Goal: Information Seeking & Learning: Learn about a topic

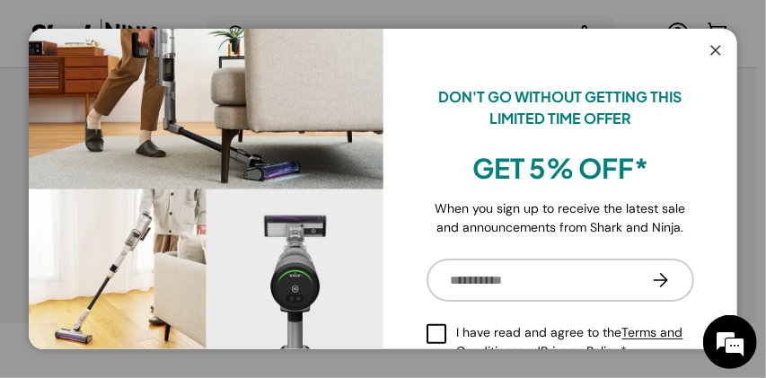
click at [716, 49] on button "Close" at bounding box center [716, 51] width 34 height 37
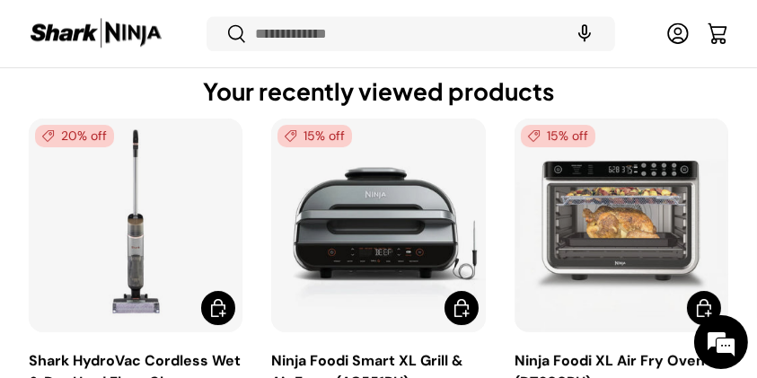
scroll to position [4872, 0]
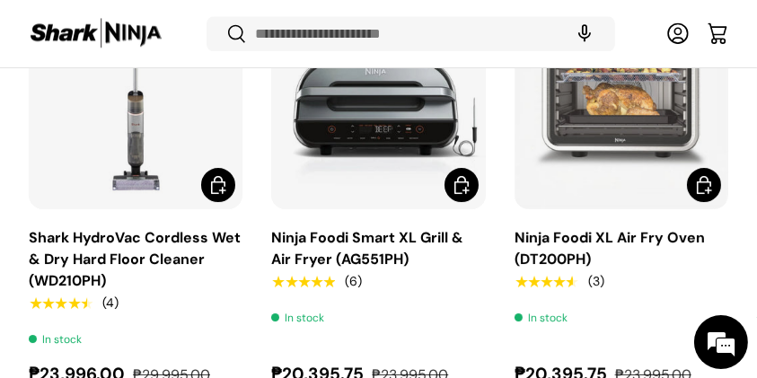
click at [107, 141] on link "Shark HydroVac Cordless Wet & Dry Hard Floor Cleaner (WD210PH)" at bounding box center [136, 103] width 214 height 214
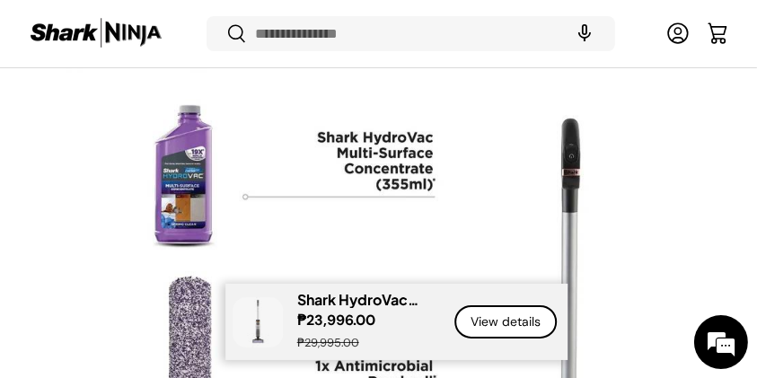
scroll to position [6641, 0]
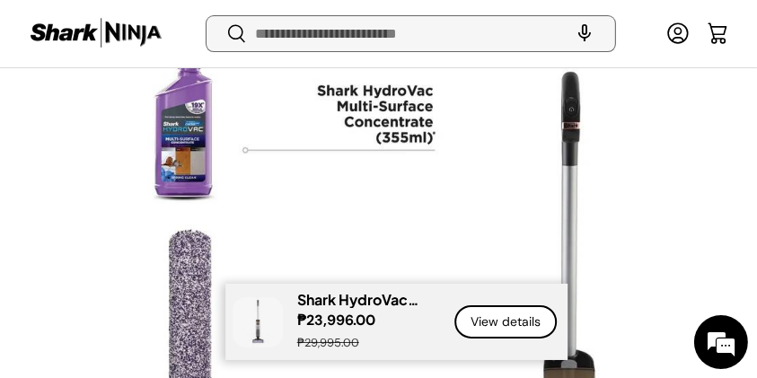
click at [281, 33] on input "Search" at bounding box center [411, 33] width 409 height 35
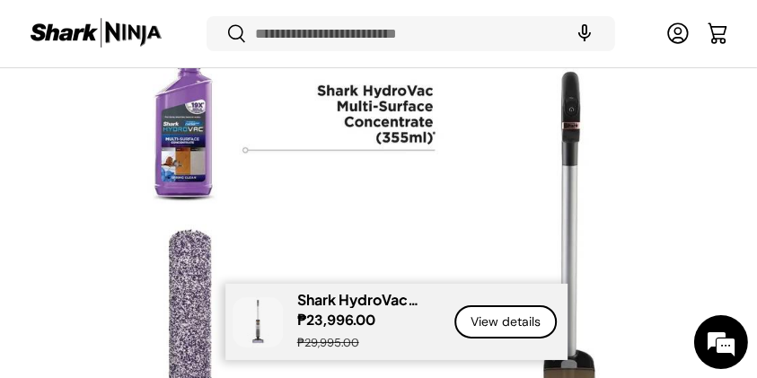
click at [129, 33] on img at bounding box center [96, 33] width 135 height 35
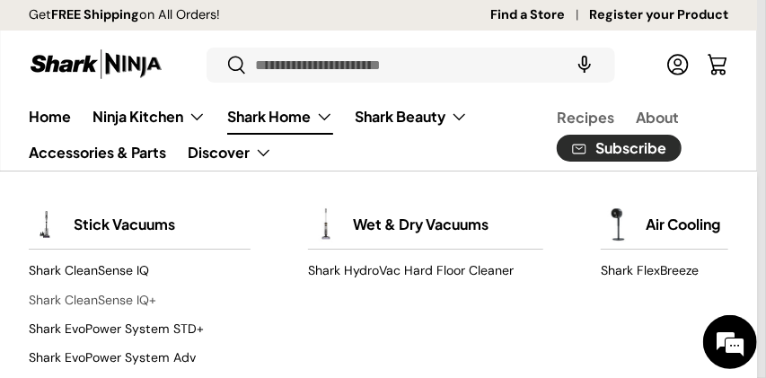
click at [132, 295] on link "Shark CleanSense IQ+" at bounding box center [140, 300] width 222 height 29
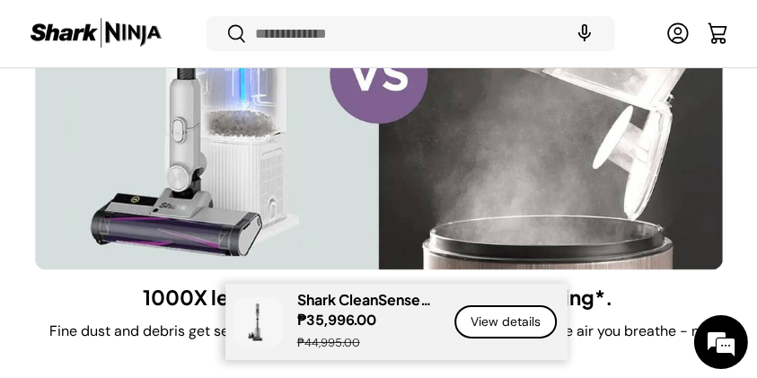
scroll to position [6102, 0]
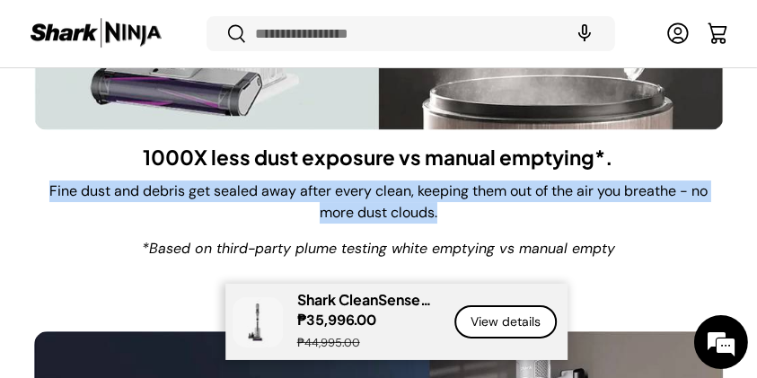
drag, startPoint x: 44, startPoint y: 187, endPoint x: 597, endPoint y: 217, distance: 554.0
click at [597, 217] on p "Fine dust and debris get sealed away after every clean, keeping them out of the…" at bounding box center [379, 201] width 690 height 43
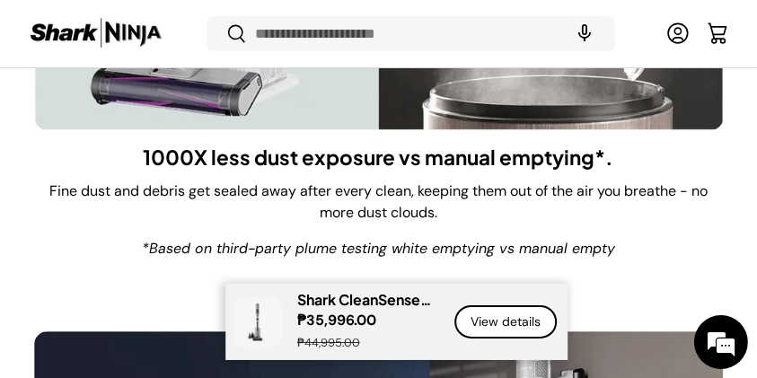
click at [168, 155] on h3 "1000X less dust exposure vs manual emptying*." at bounding box center [379, 158] width 471 height 26
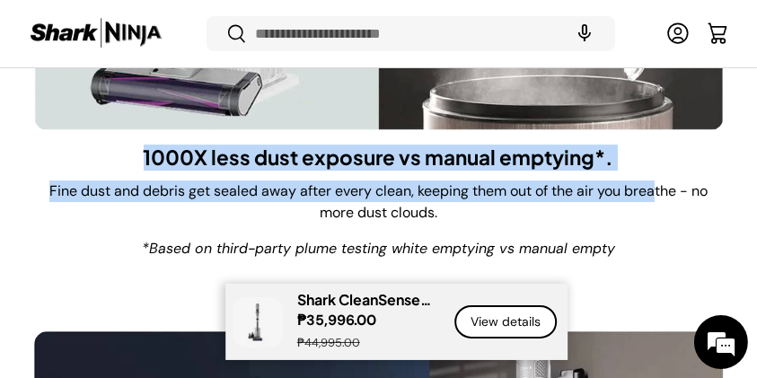
drag, startPoint x: 131, startPoint y: 156, endPoint x: 567, endPoint y: 149, distance: 436.4
click at [650, 153] on div "1000X less dust exposure vs manual emptying*. Fine dust and debris get sealed a…" at bounding box center [379, 202] width 690 height 144
click at [321, 159] on h3 "1000X less dust exposure vs manual emptying*." at bounding box center [379, 158] width 471 height 26
click at [162, 174] on div "1000X less dust exposure vs manual emptying*. Fine dust and debris get sealed a…" at bounding box center [379, 202] width 690 height 144
click at [145, 160] on h3 "1000X less dust exposure vs manual emptying*." at bounding box center [379, 158] width 471 height 26
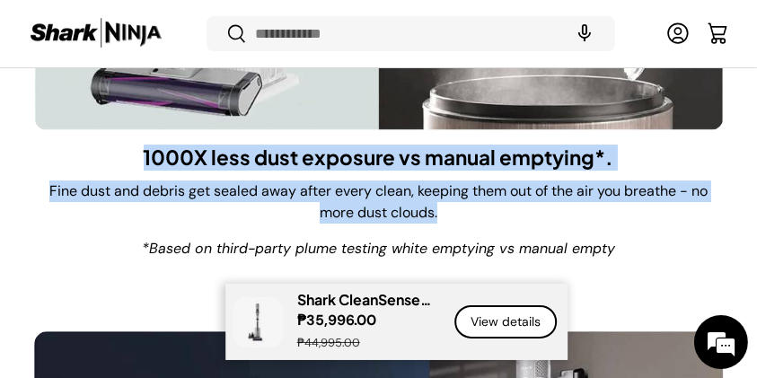
drag, startPoint x: 146, startPoint y: 145, endPoint x: 508, endPoint y: 135, distance: 362.0
click at [486, 201] on div "1000X less dust exposure vs manual emptying*. Fine dust and debris get sealed a…" at bounding box center [379, 202] width 690 height 144
click at [451, 217] on p "Fine dust and debris get sealed away after every clean, keeping them out of the…" at bounding box center [379, 201] width 690 height 43
copy div "1000X less dust exposure vs manual emptying*. Fine dust and debris get sealed a…"
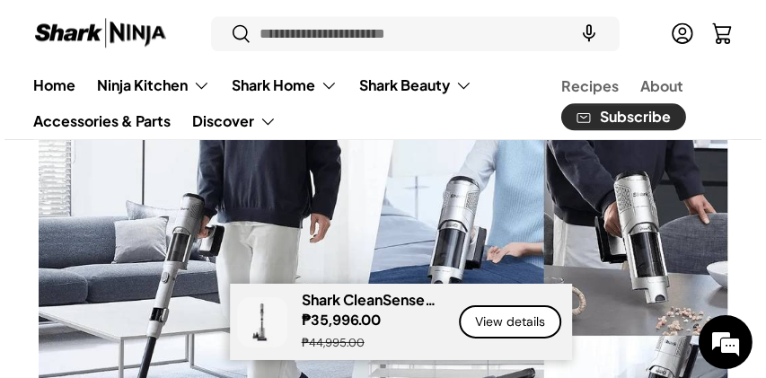
scroll to position [11552, 0]
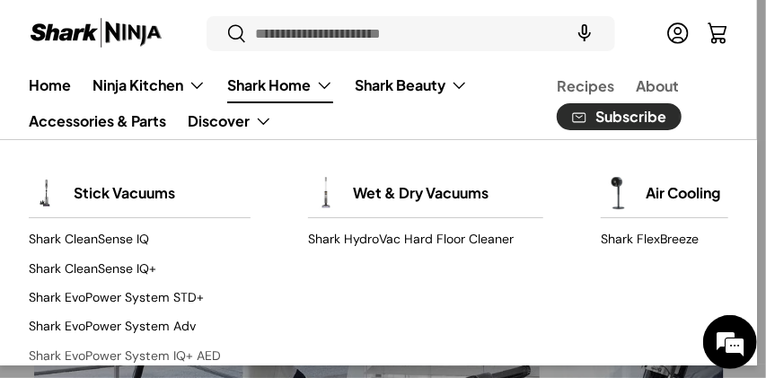
click at [165, 354] on link "Shark EvoPower System IQ+ AED" at bounding box center [140, 355] width 222 height 29
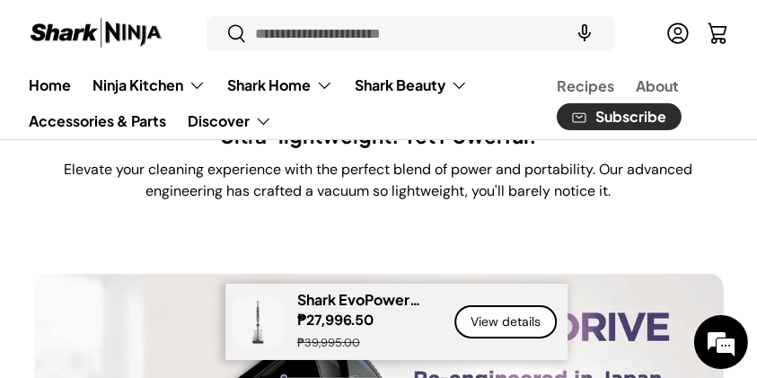
scroll to position [6165, 0]
